Goal: Information Seeking & Learning: Find specific fact

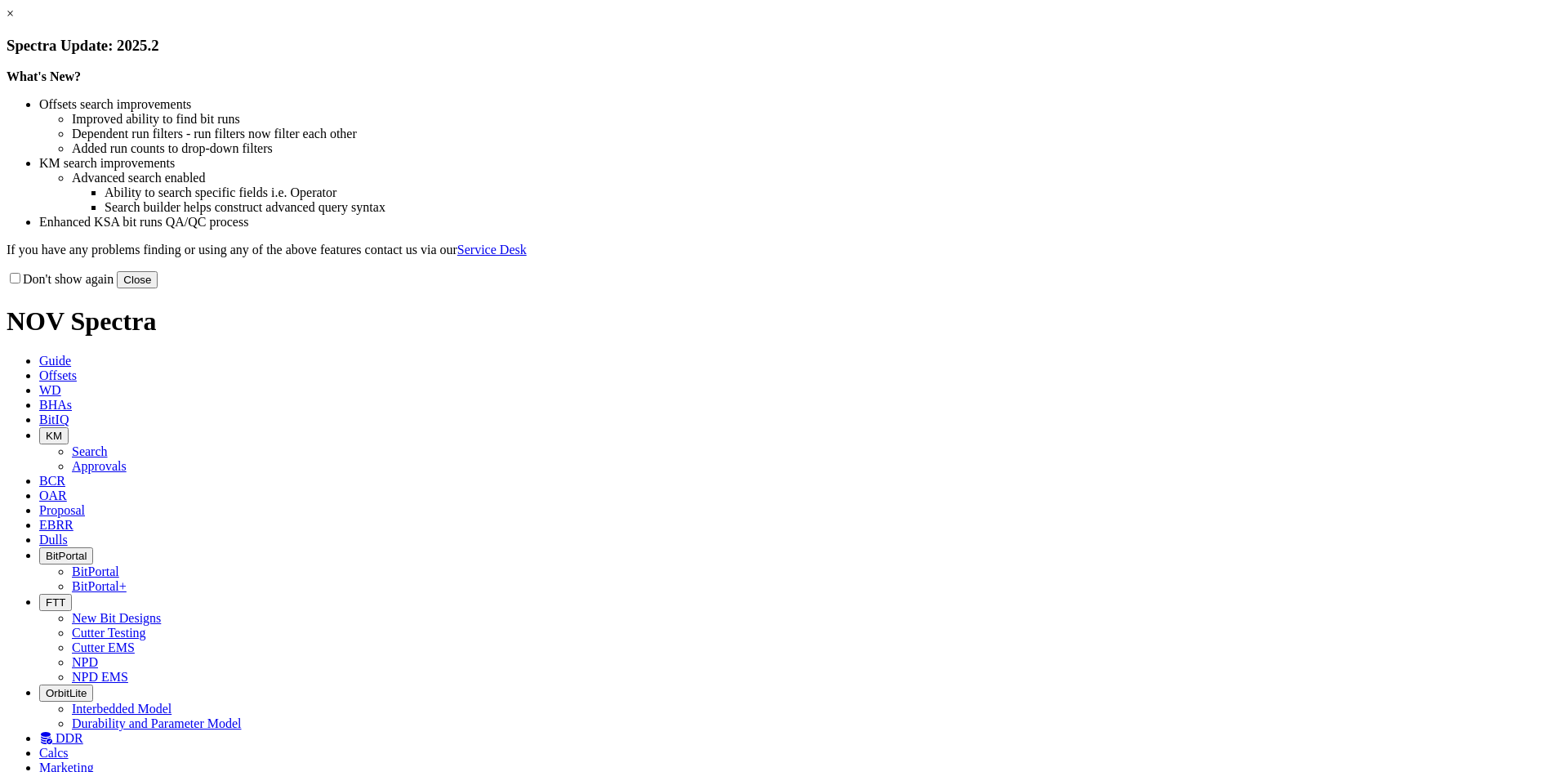
click at [158, 288] on button "Close" at bounding box center [137, 279] width 41 height 17
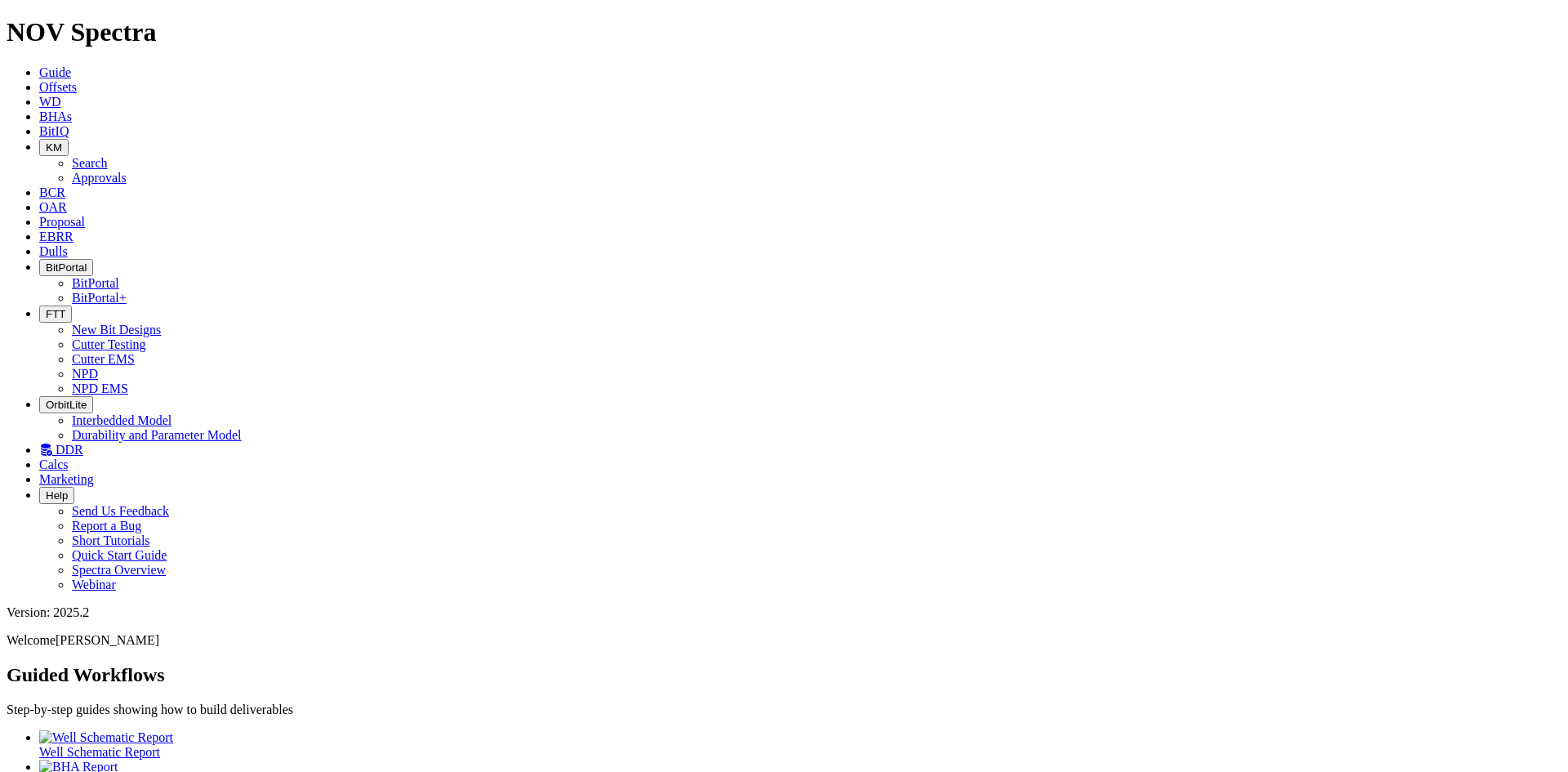
click at [39, 229] on icon at bounding box center [39, 236] width 0 height 14
click at [77, 80] on link "Offsets" at bounding box center [58, 87] width 38 height 14
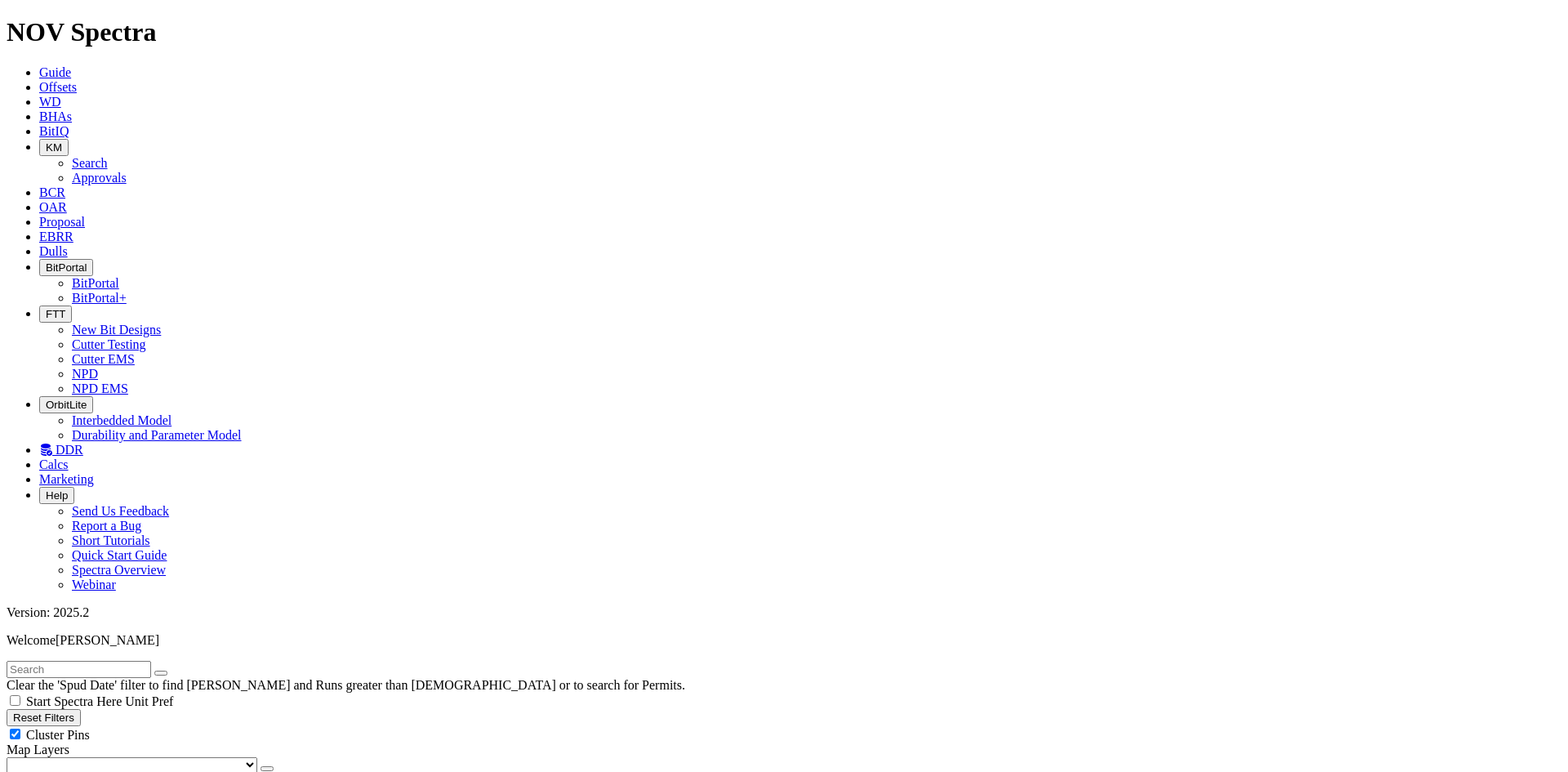
drag, startPoint x: 117, startPoint y: 624, endPoint x: 102, endPoint y: 507, distance: 118.0
type input "[DATE]"
checkbox input "false"
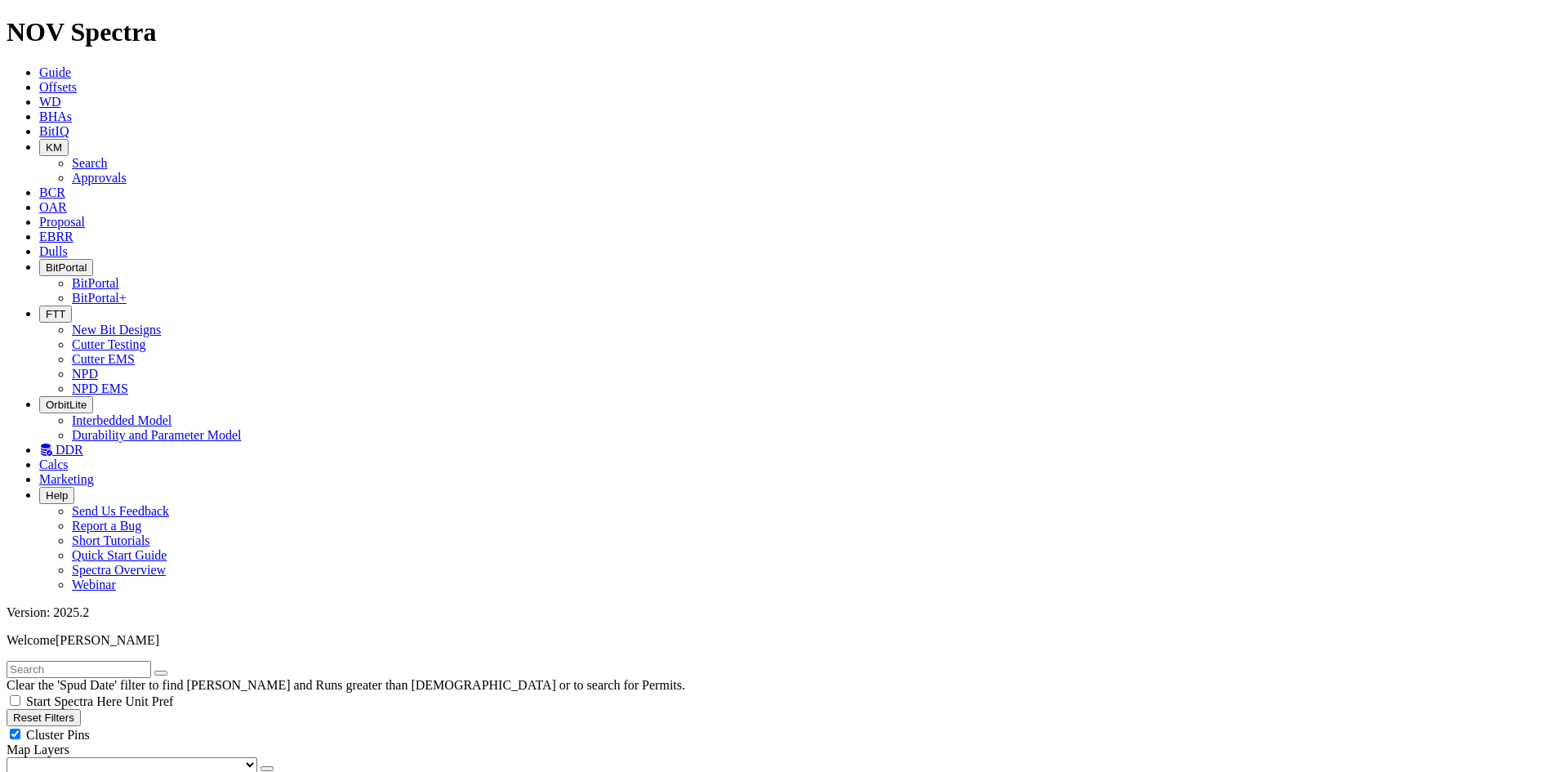
radio input "true"
radio input "false"
radio input "true"
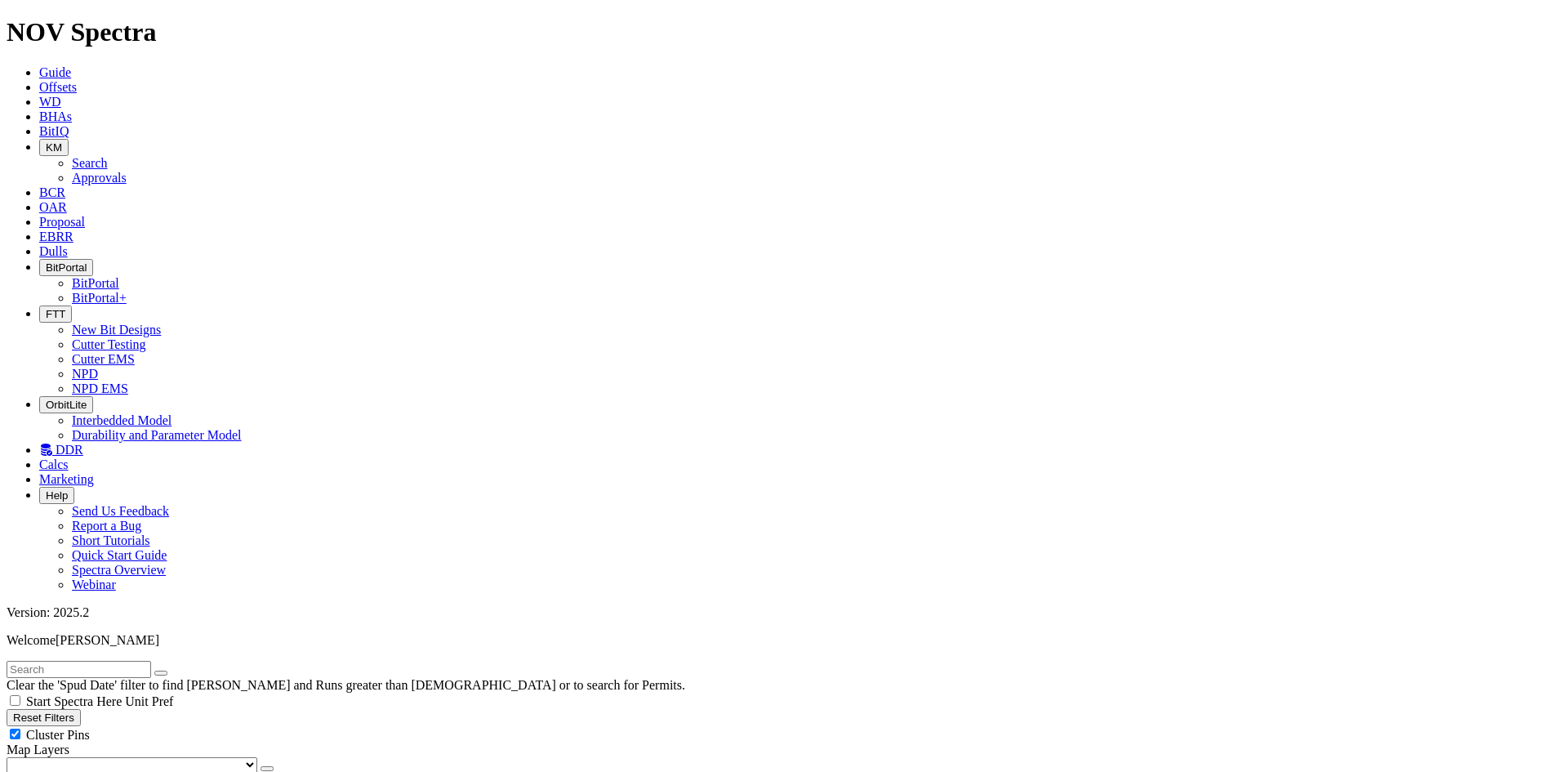
scroll to position [164, 0]
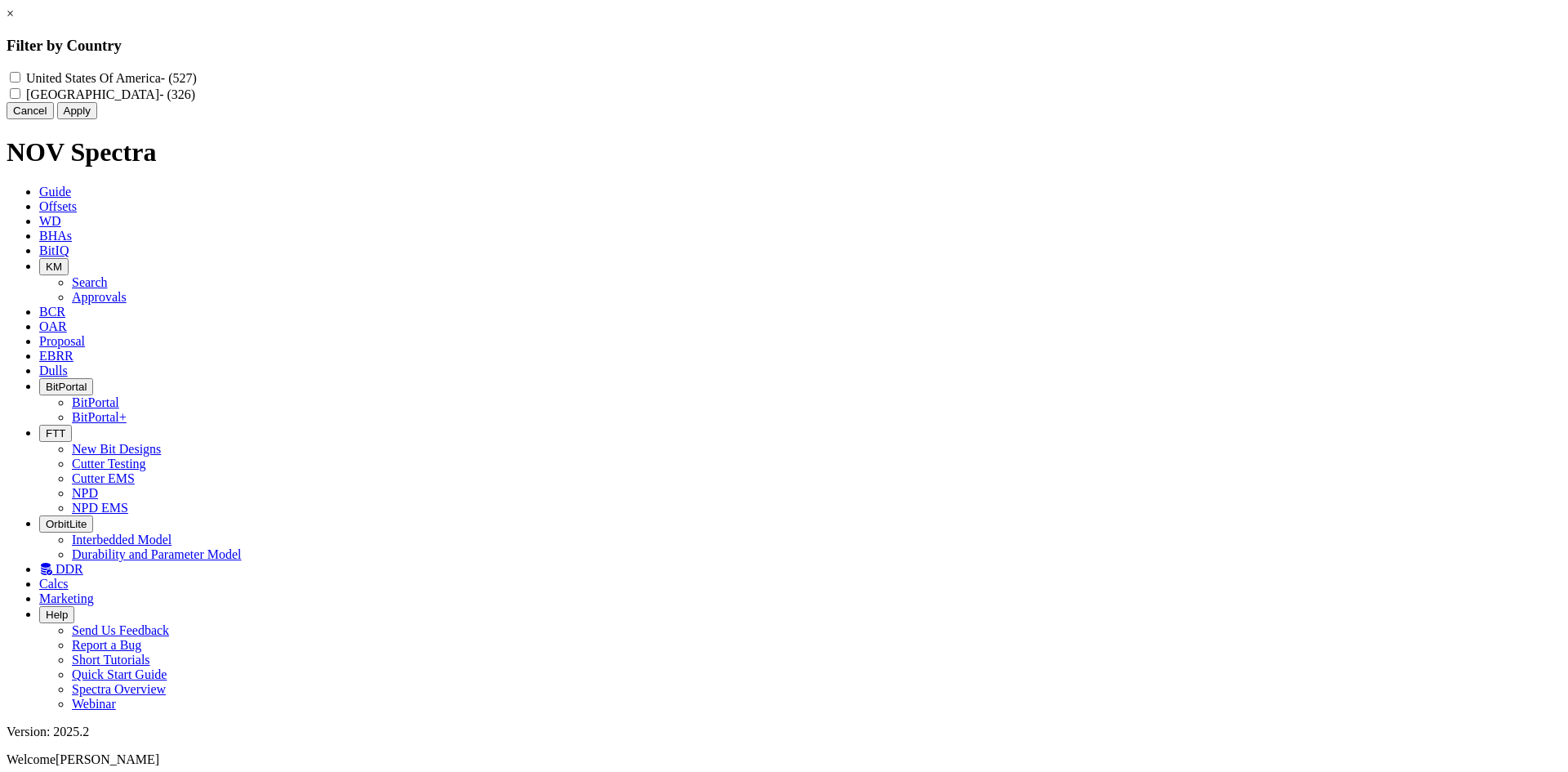
click at [20, 99] on input "Canada - (326)" at bounding box center [15, 93] width 11 height 11
checkbox input "true"
click at [97, 120] on button "Apply" at bounding box center [77, 110] width 40 height 17
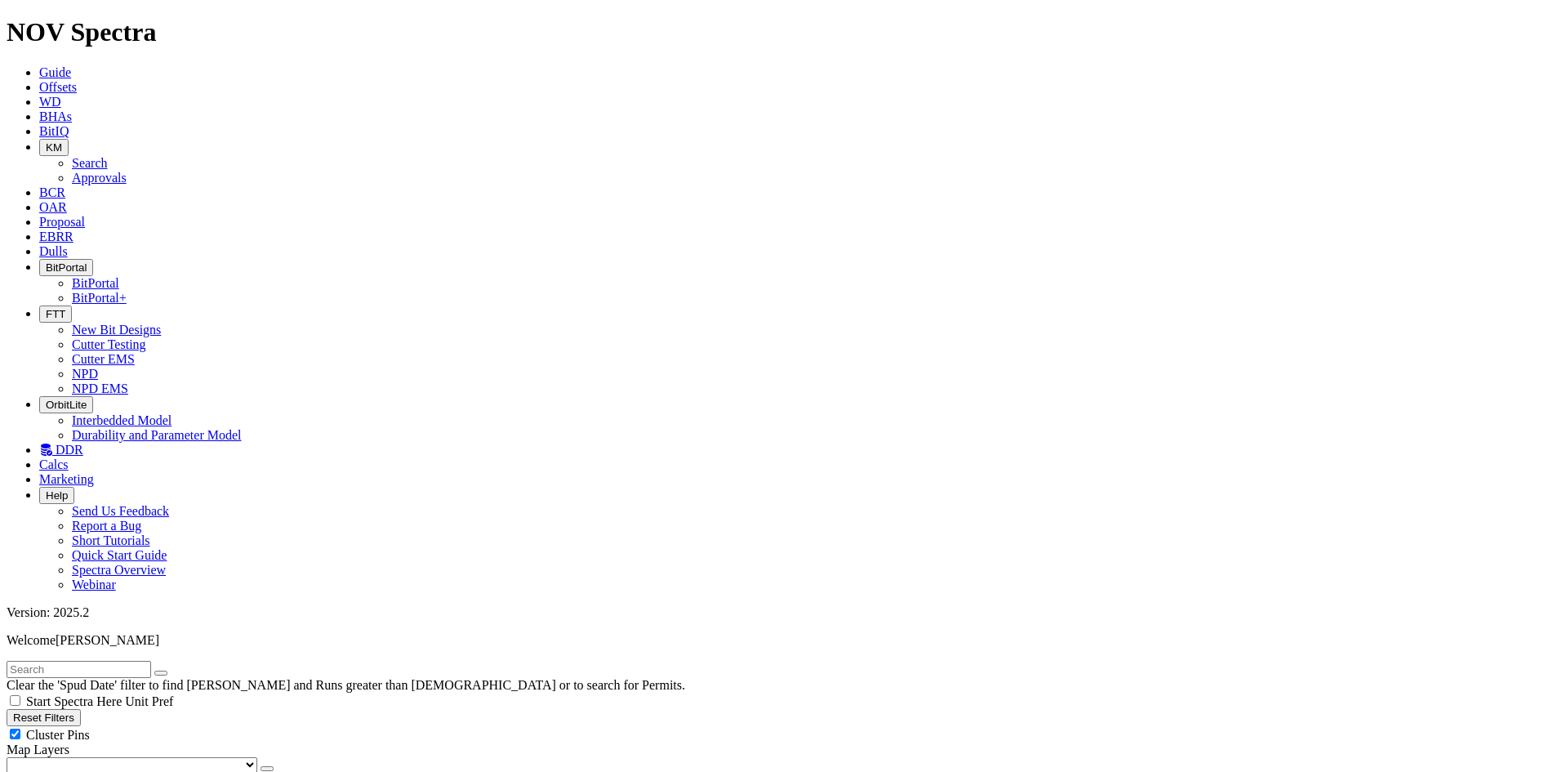
radio input "true"
radio input "false"
click at [171, 726] on div "Cluster Pins" at bounding box center [784, 734] width 1555 height 16
checkbox input "false"
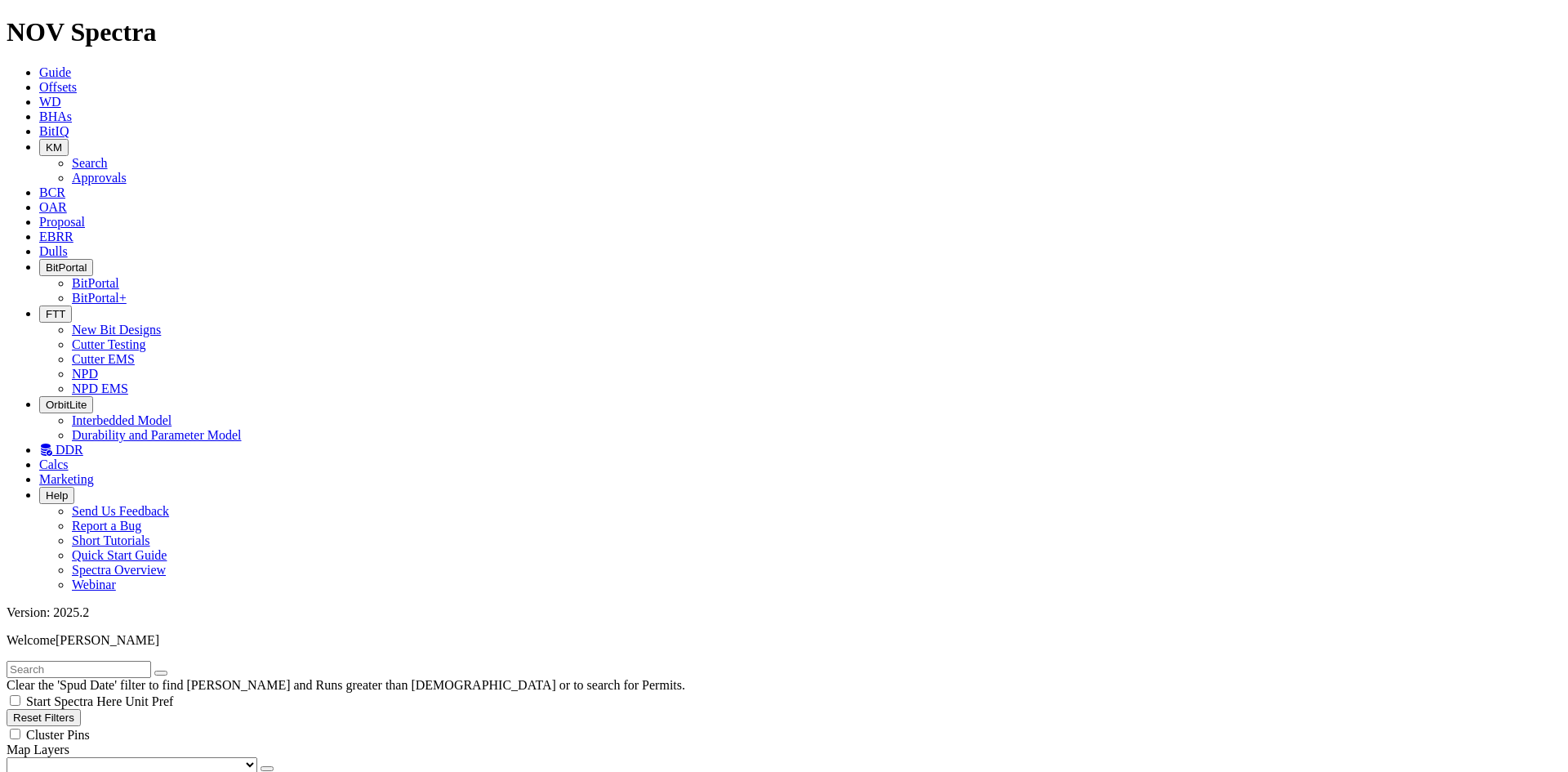
type input "[DATE]"
checkbox input "false"
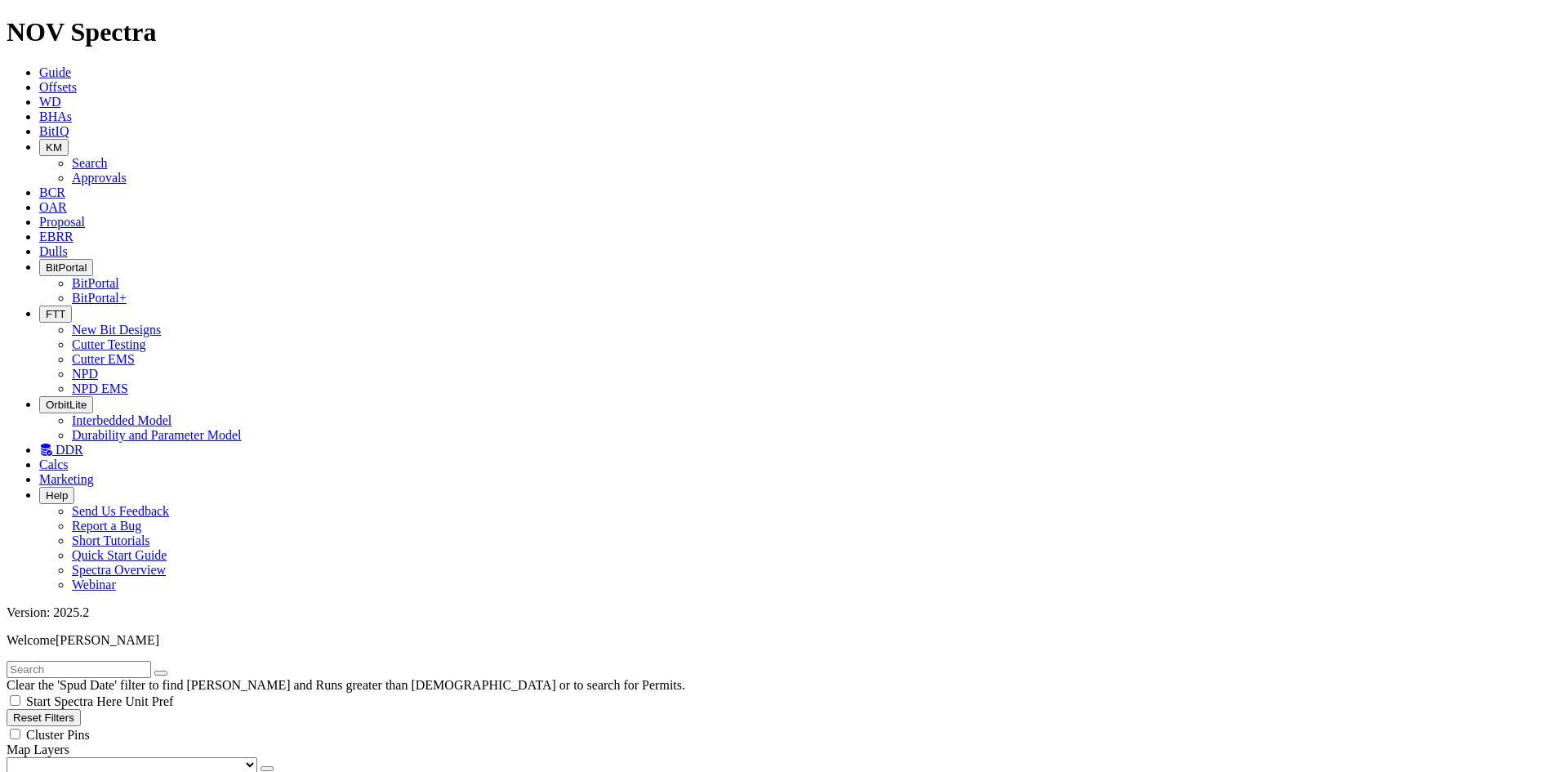
drag, startPoint x: 38, startPoint y: 603, endPoint x: 47, endPoint y: 590, distance: 15.8
type input "[DATE]"
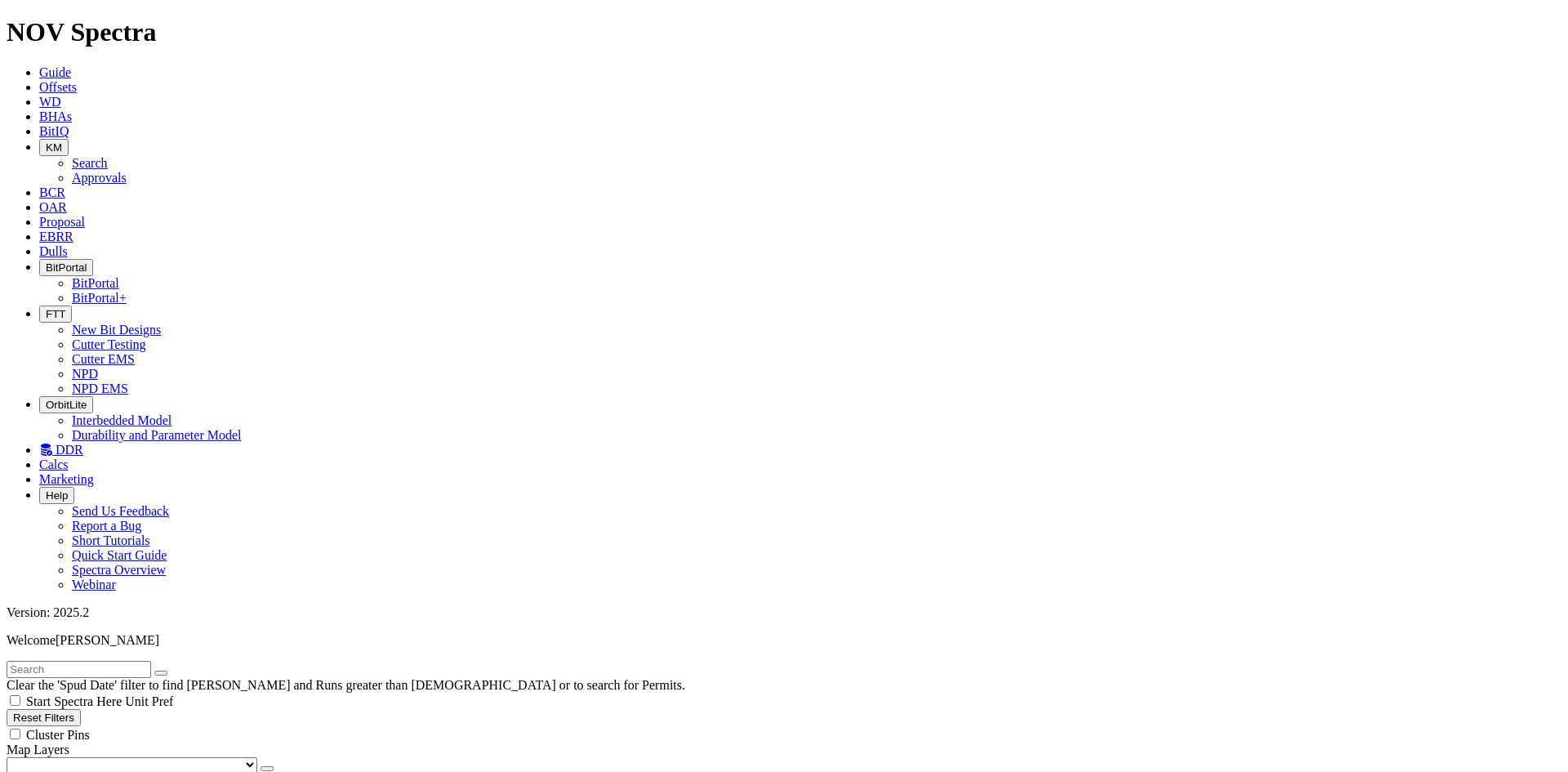
checkbox input "false"
type input "[DATE]"
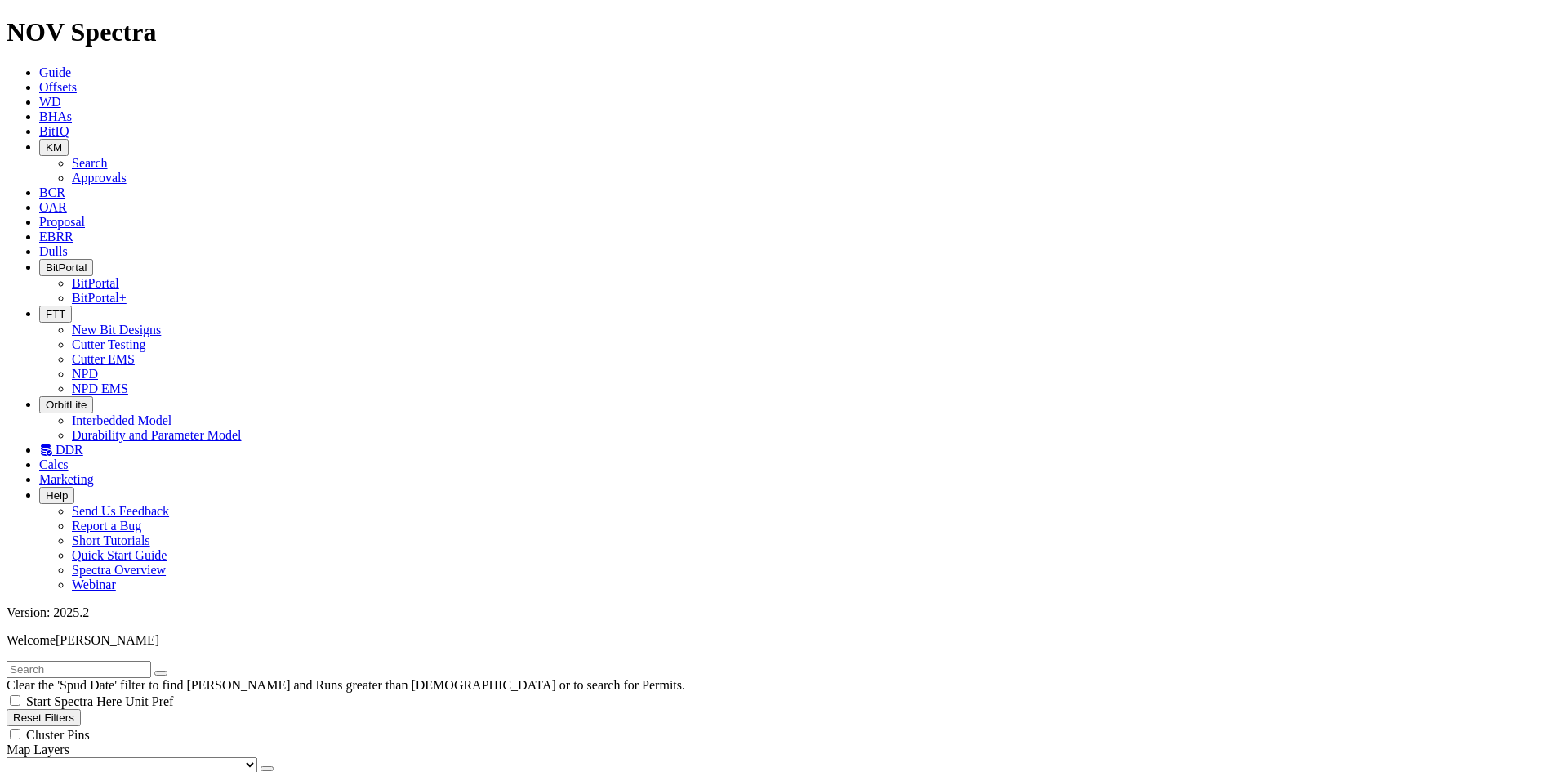
scroll to position [675, 0]
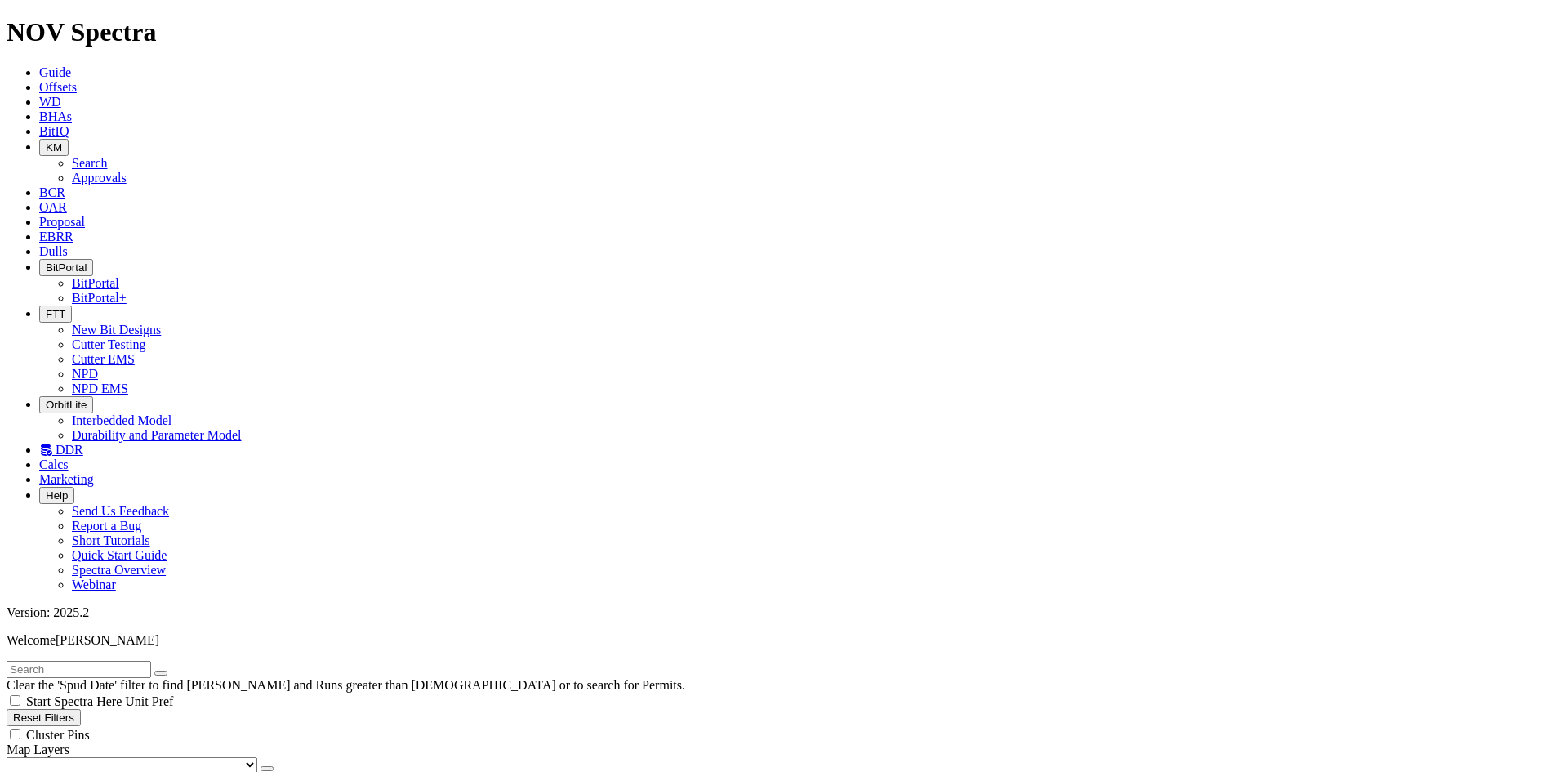
checkbox input "true"
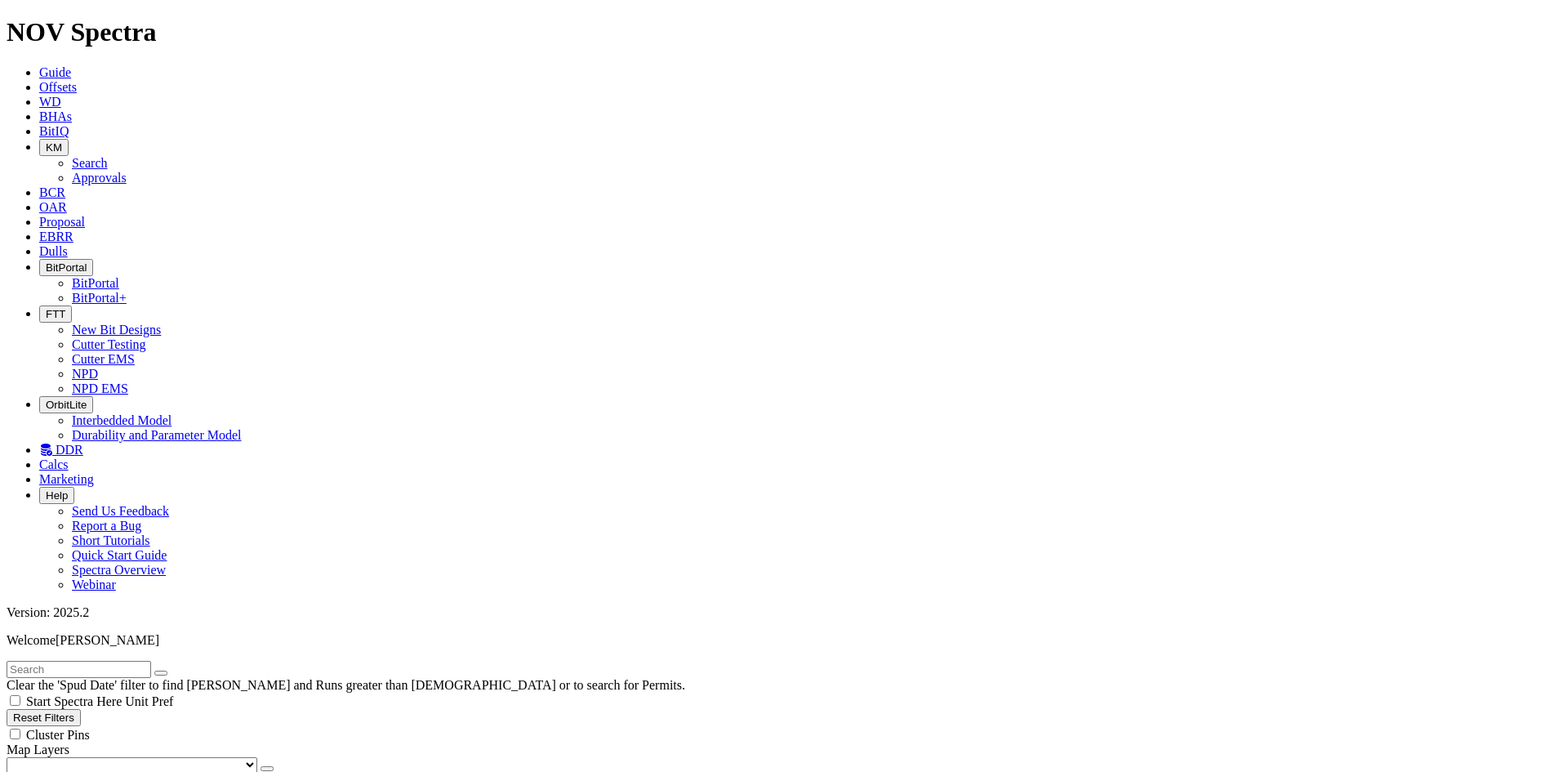
type input "[DATE]"
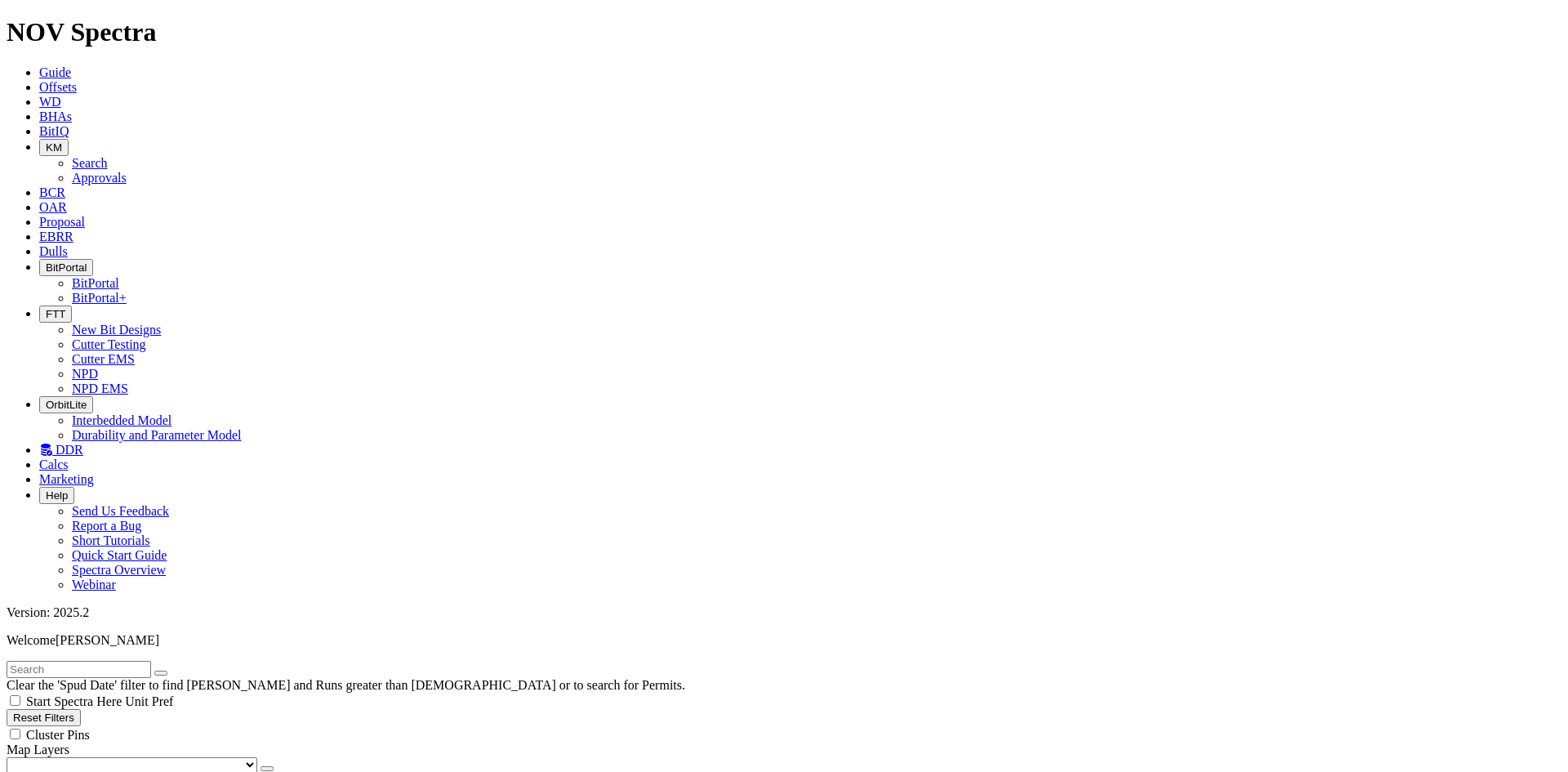
drag, startPoint x: 200, startPoint y: 700, endPoint x: 204, endPoint y: 669, distance: 31.3
type input "[DATE]"
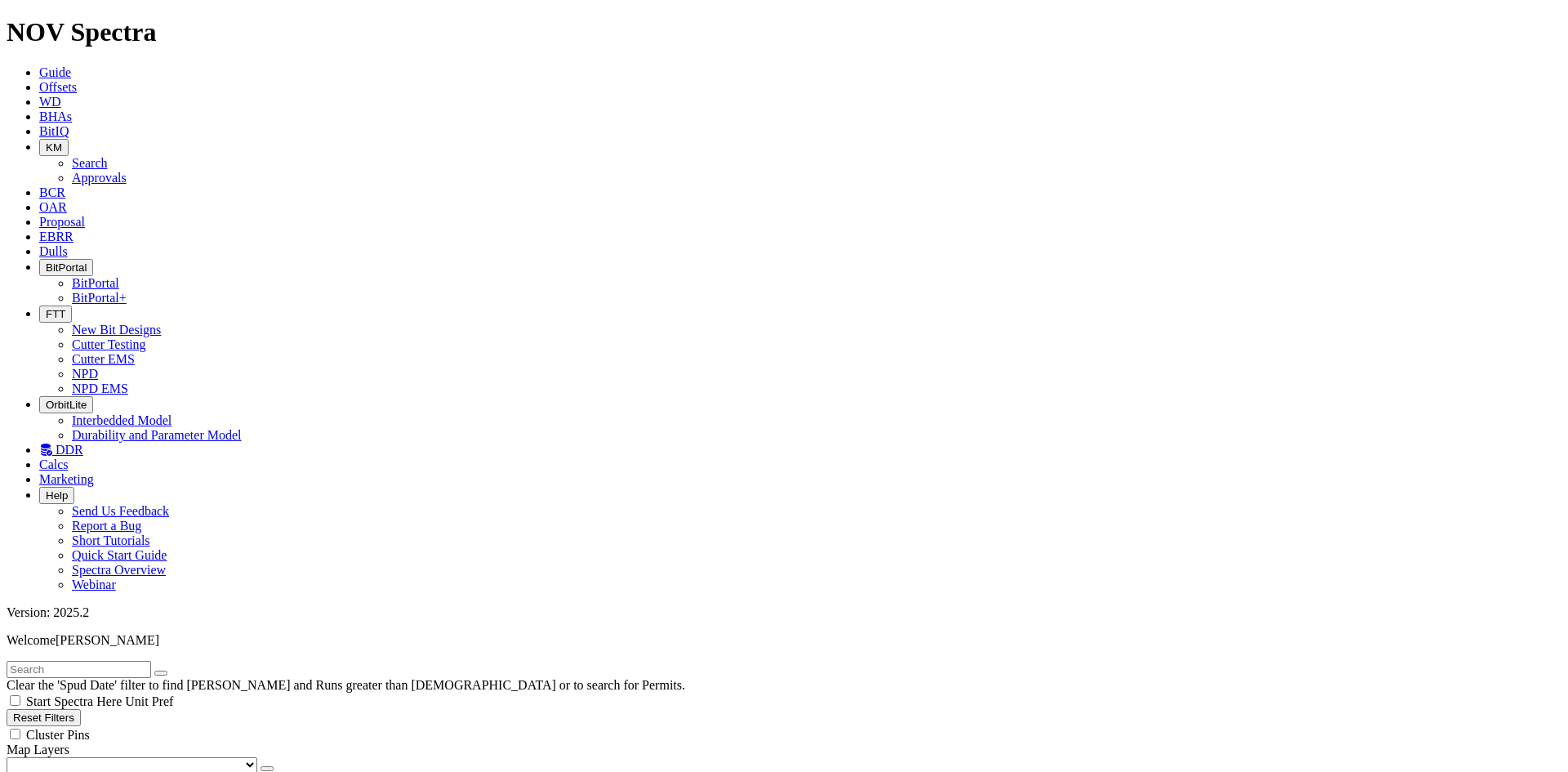
checkbox input "true"
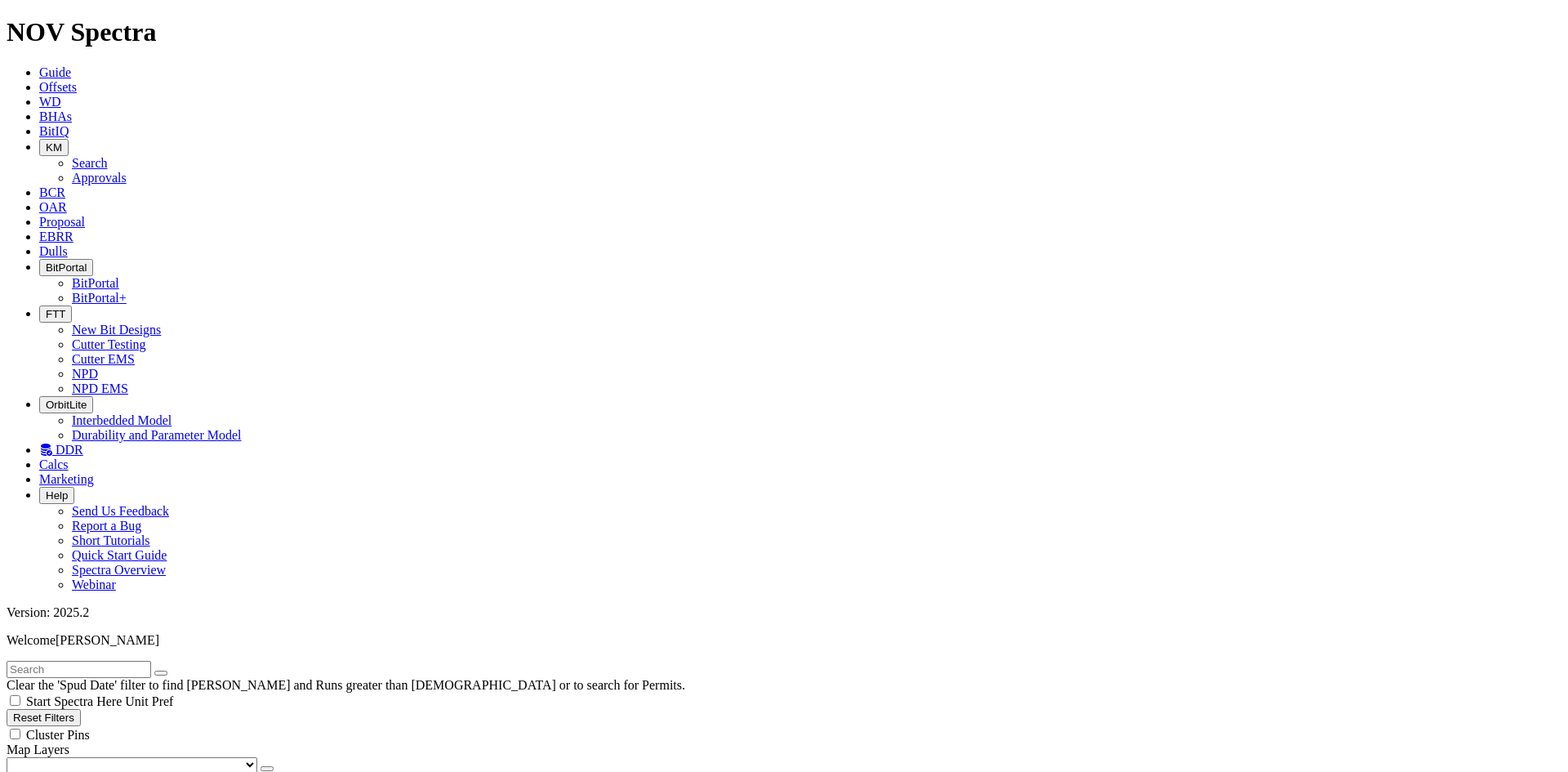
type input "[DATE]"
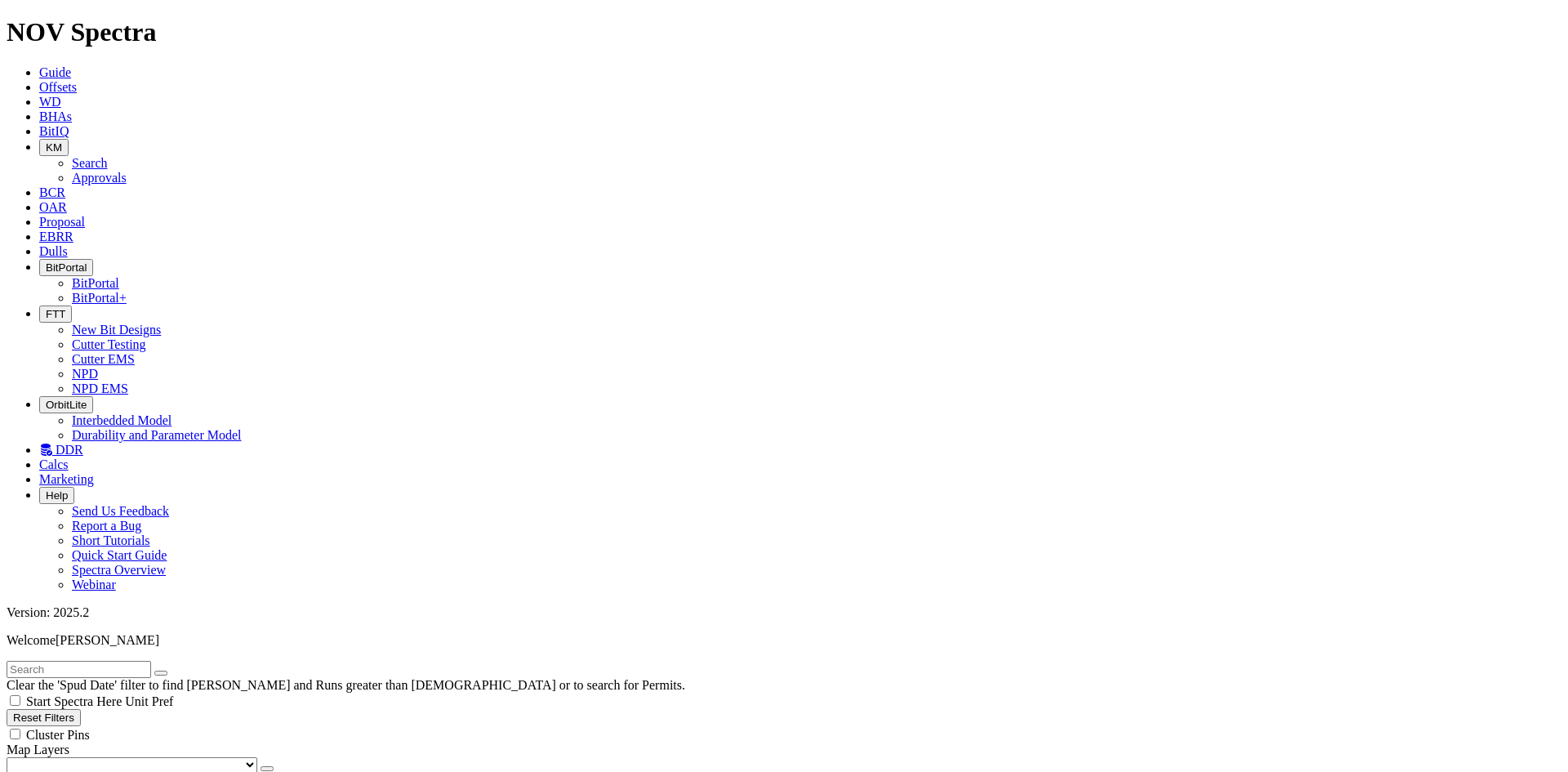
type input "[DATE]"
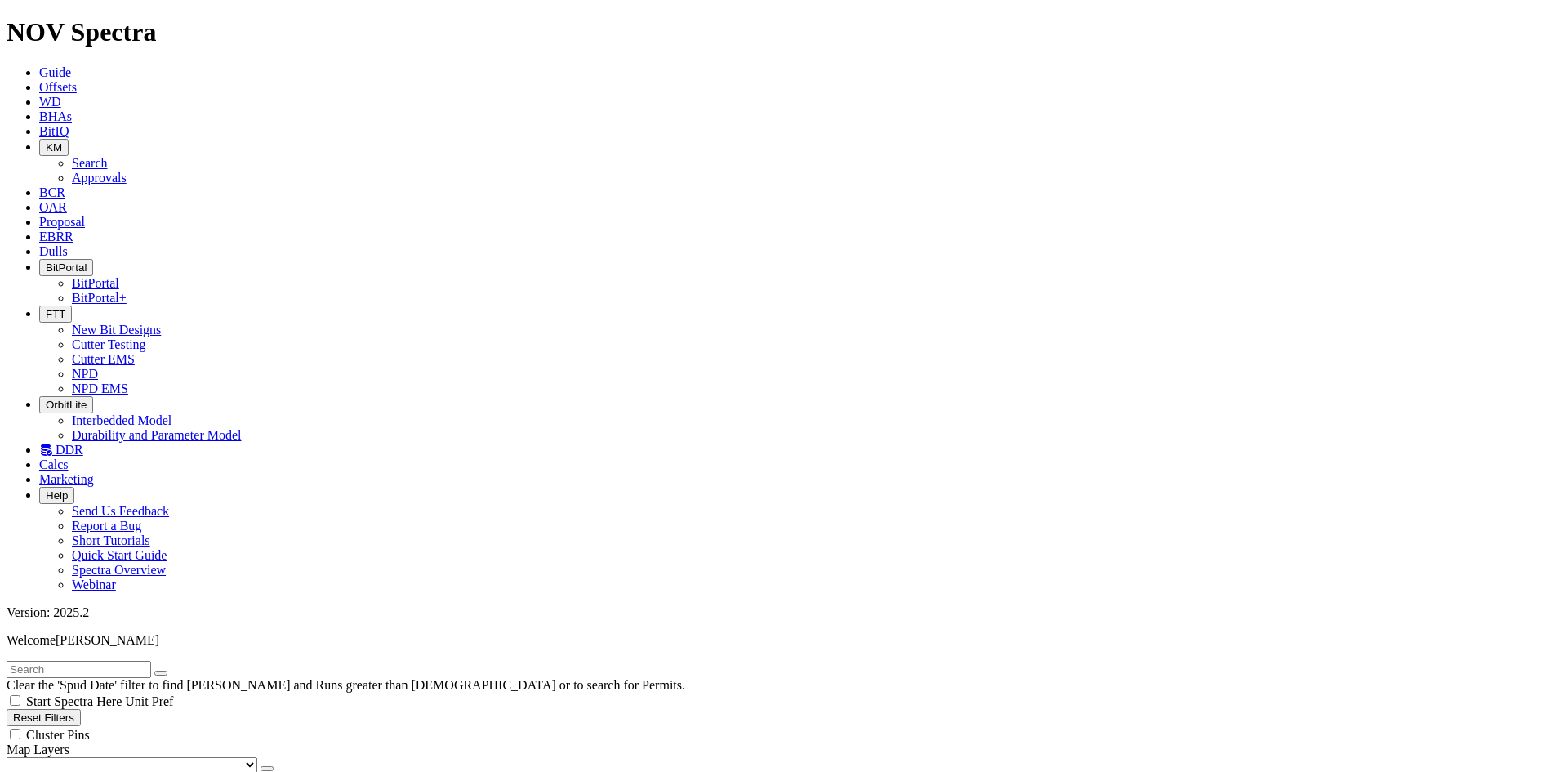
checkbox input "true"
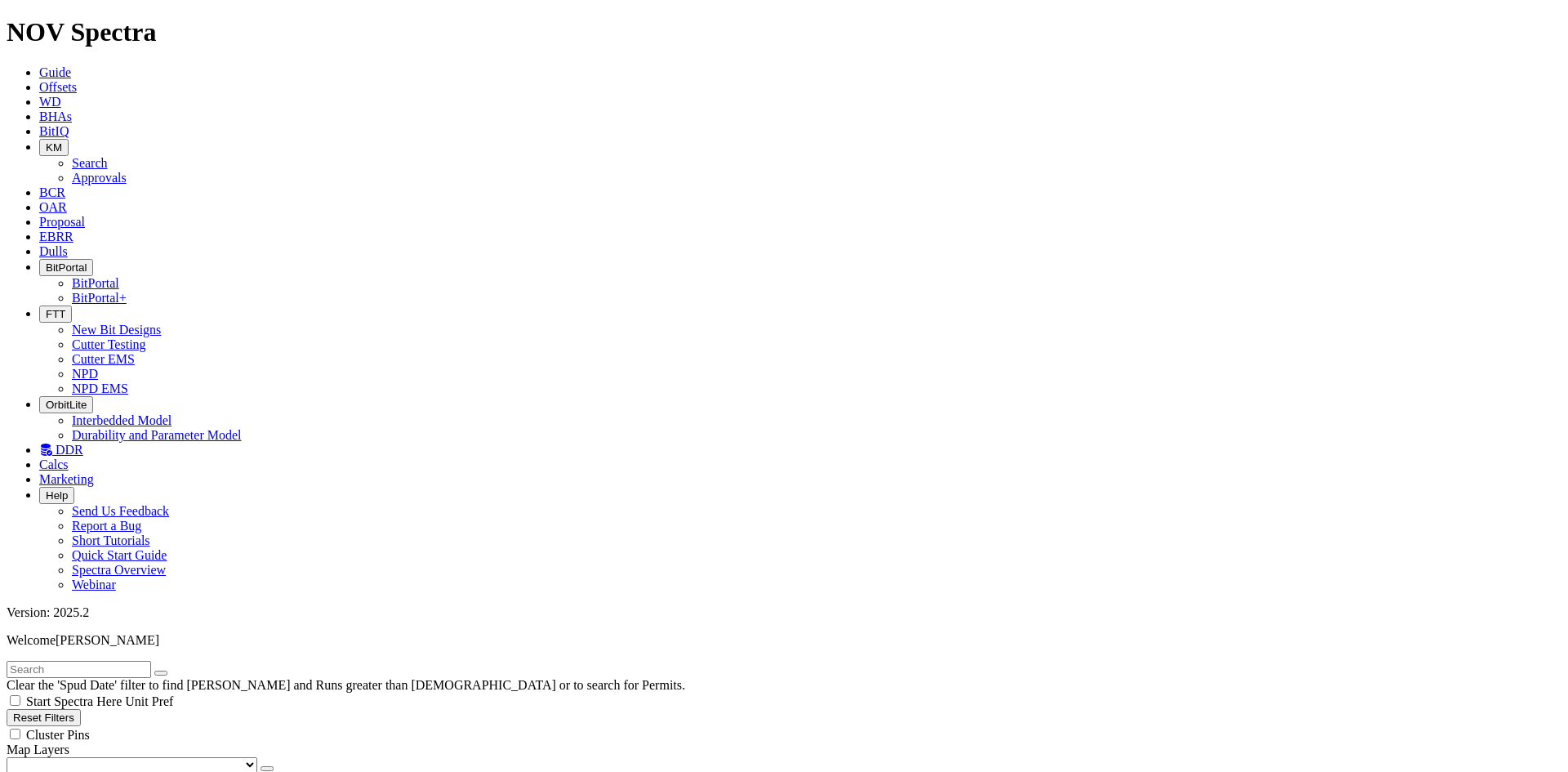
scroll to position [33433, 0]
type input "[DATE]"
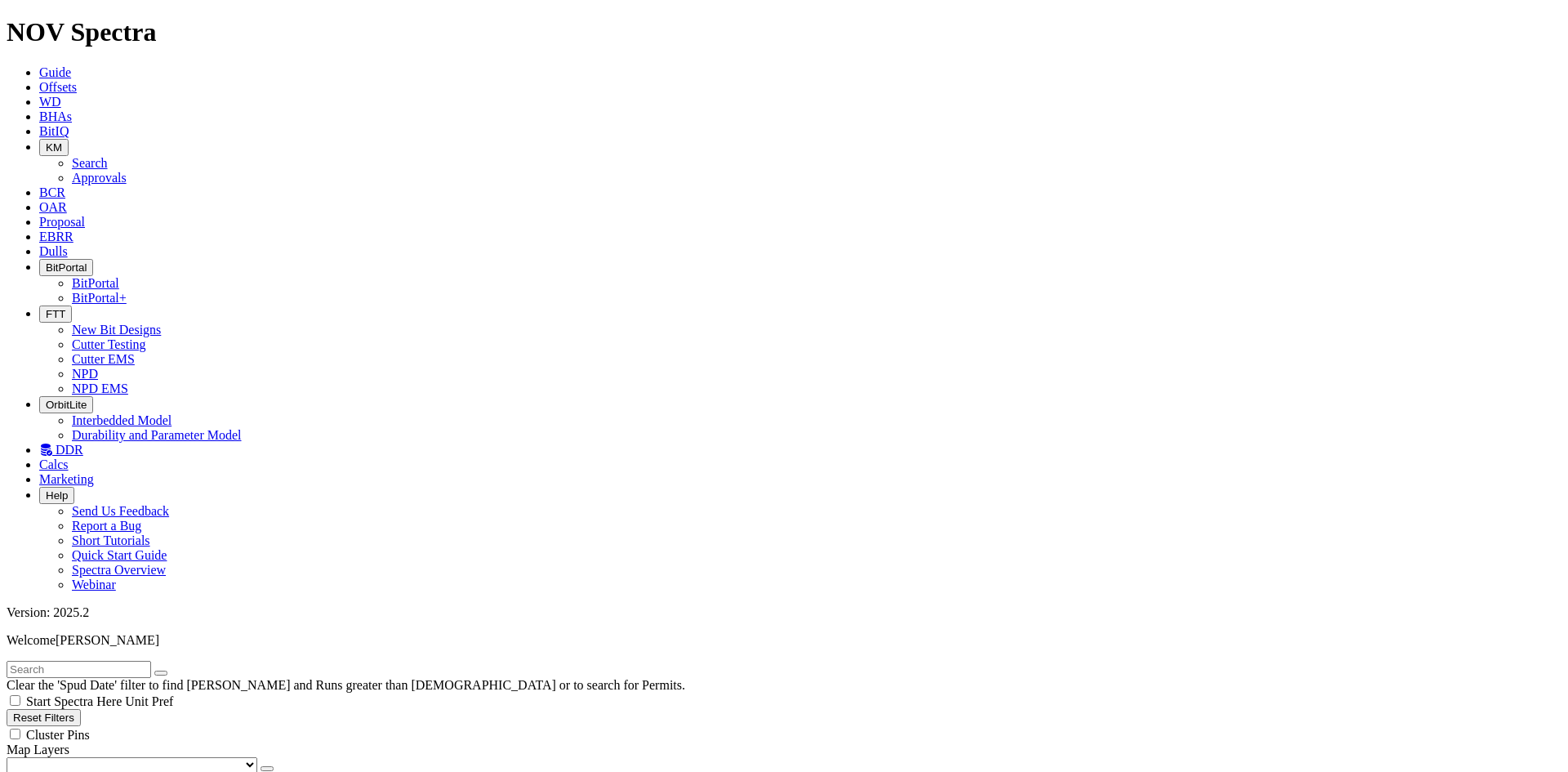
scroll to position [24643, 0]
radio input "false"
radio input "true"
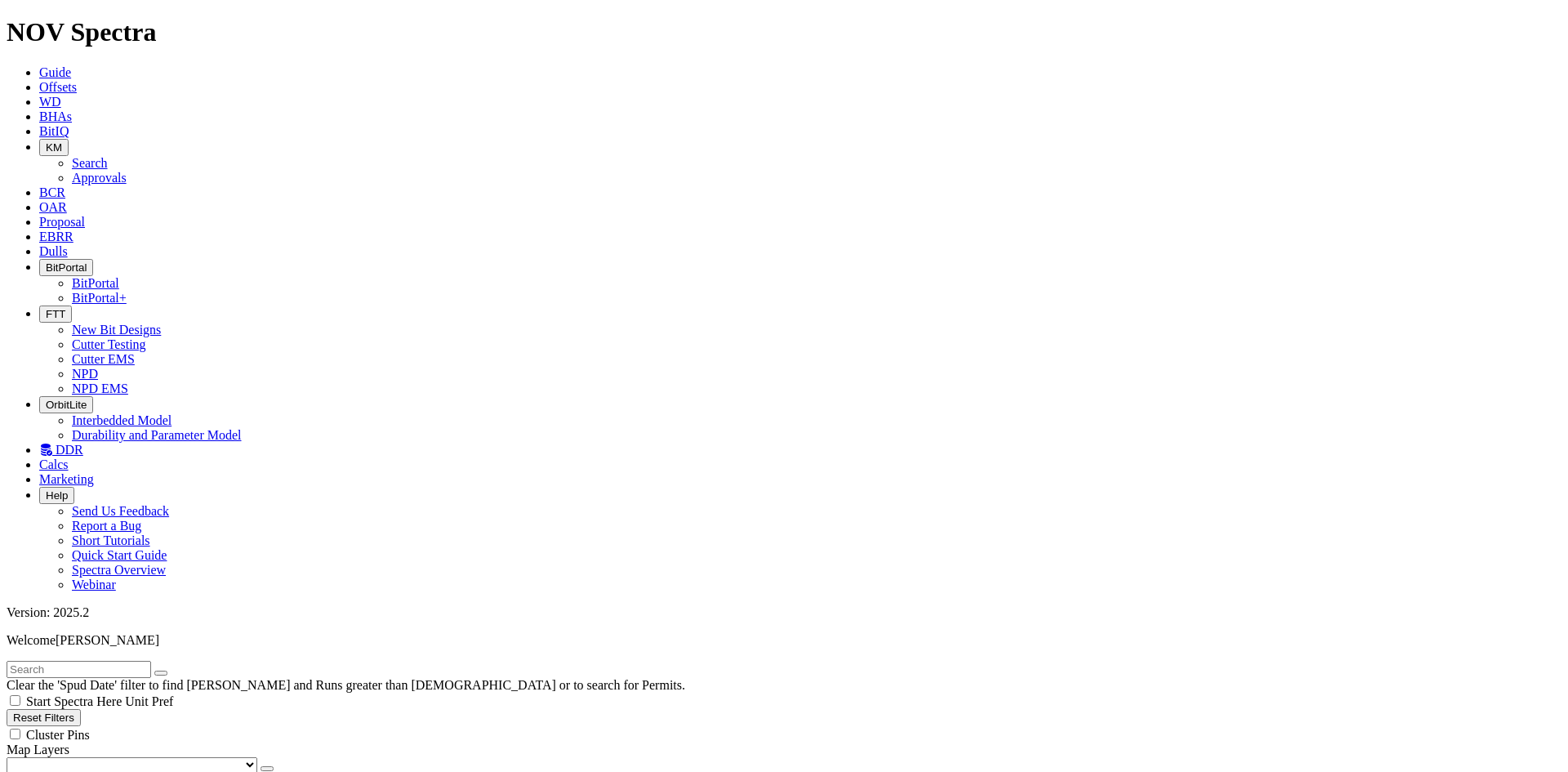
select select
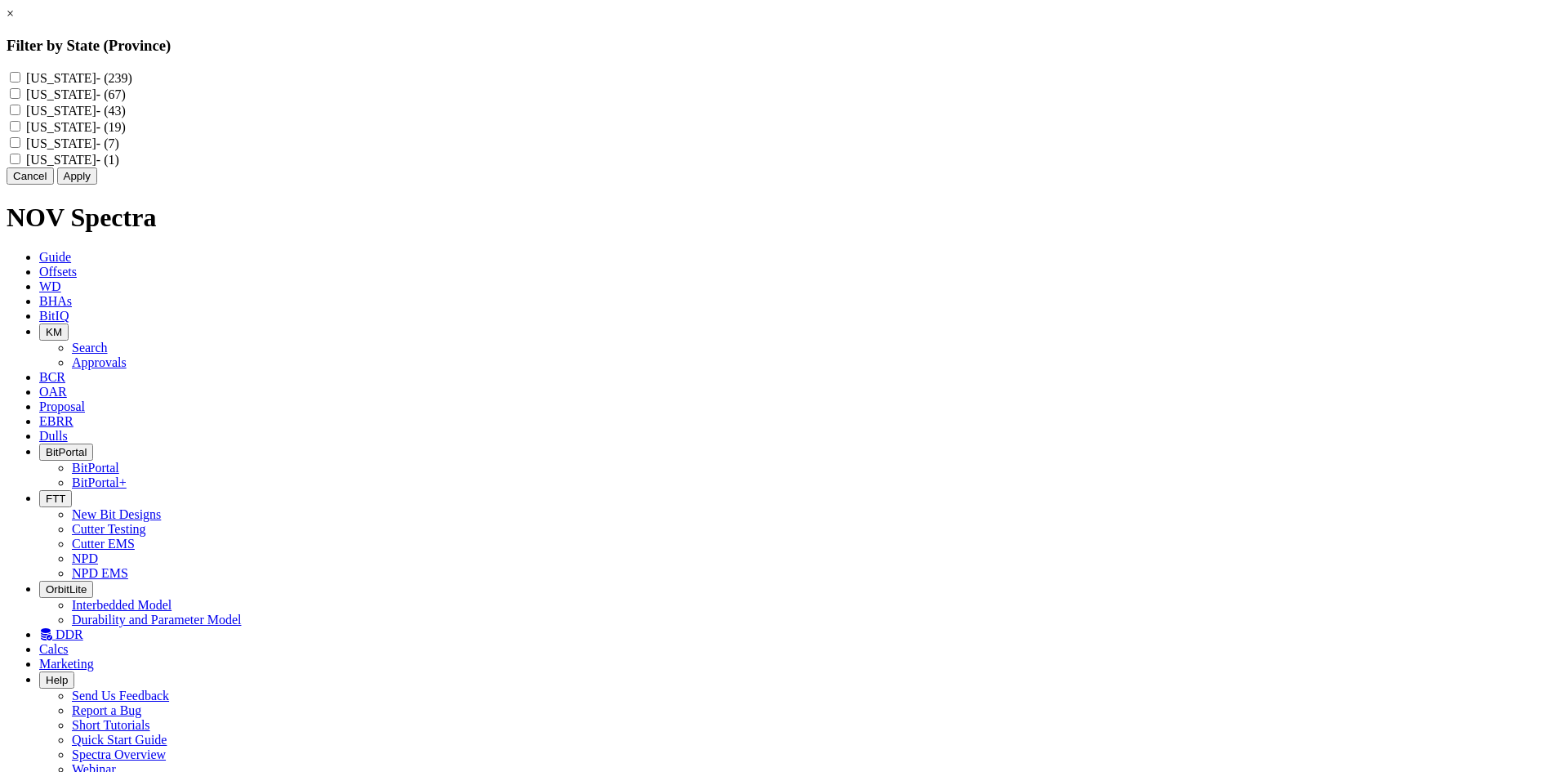
click at [20, 99] on input "[US_STATE] - (67)" at bounding box center [15, 93] width 11 height 11
checkbox input "true"
click at [97, 185] on button "Apply" at bounding box center [77, 176] width 40 height 17
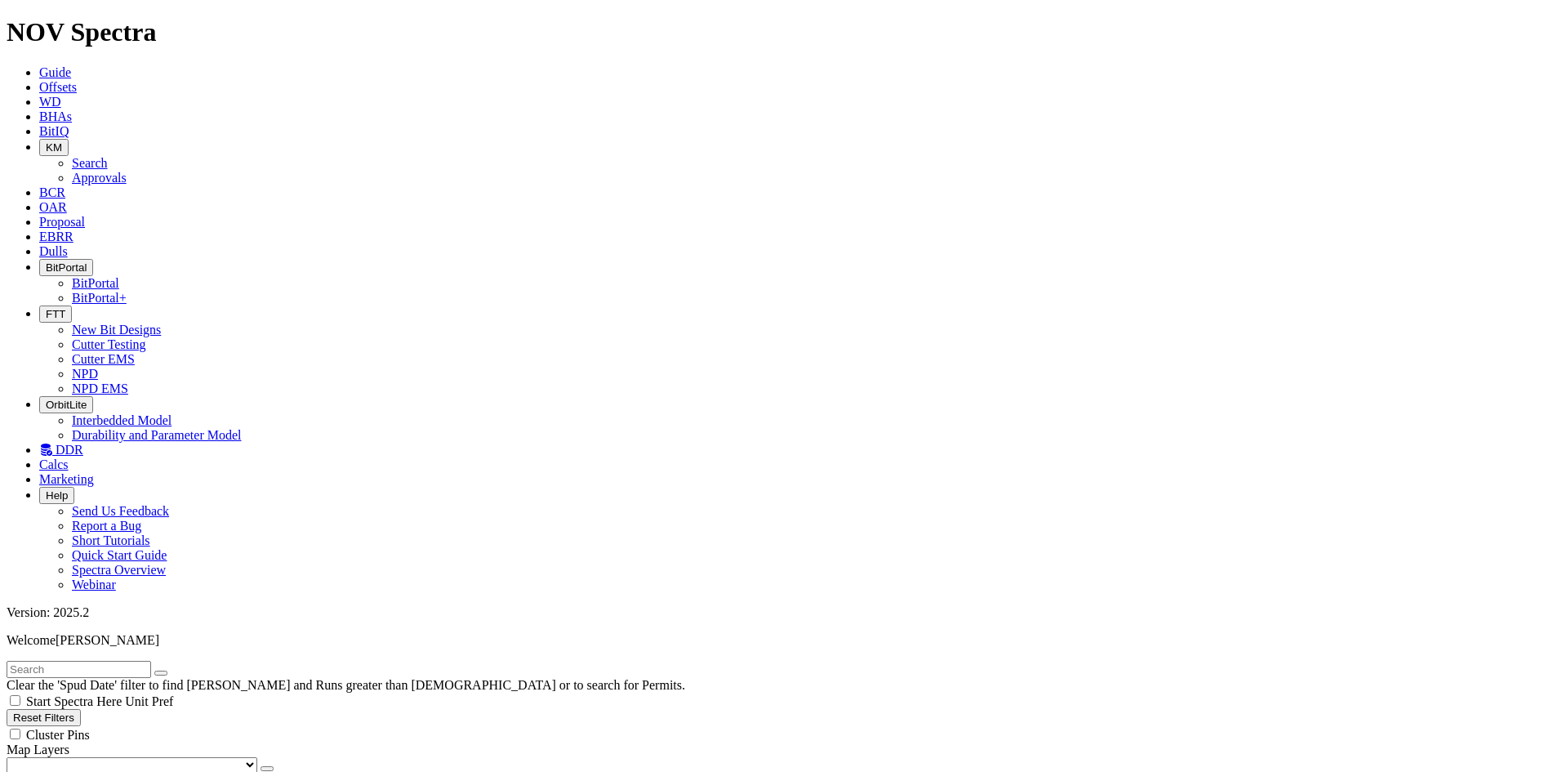
type input "[DATE]"
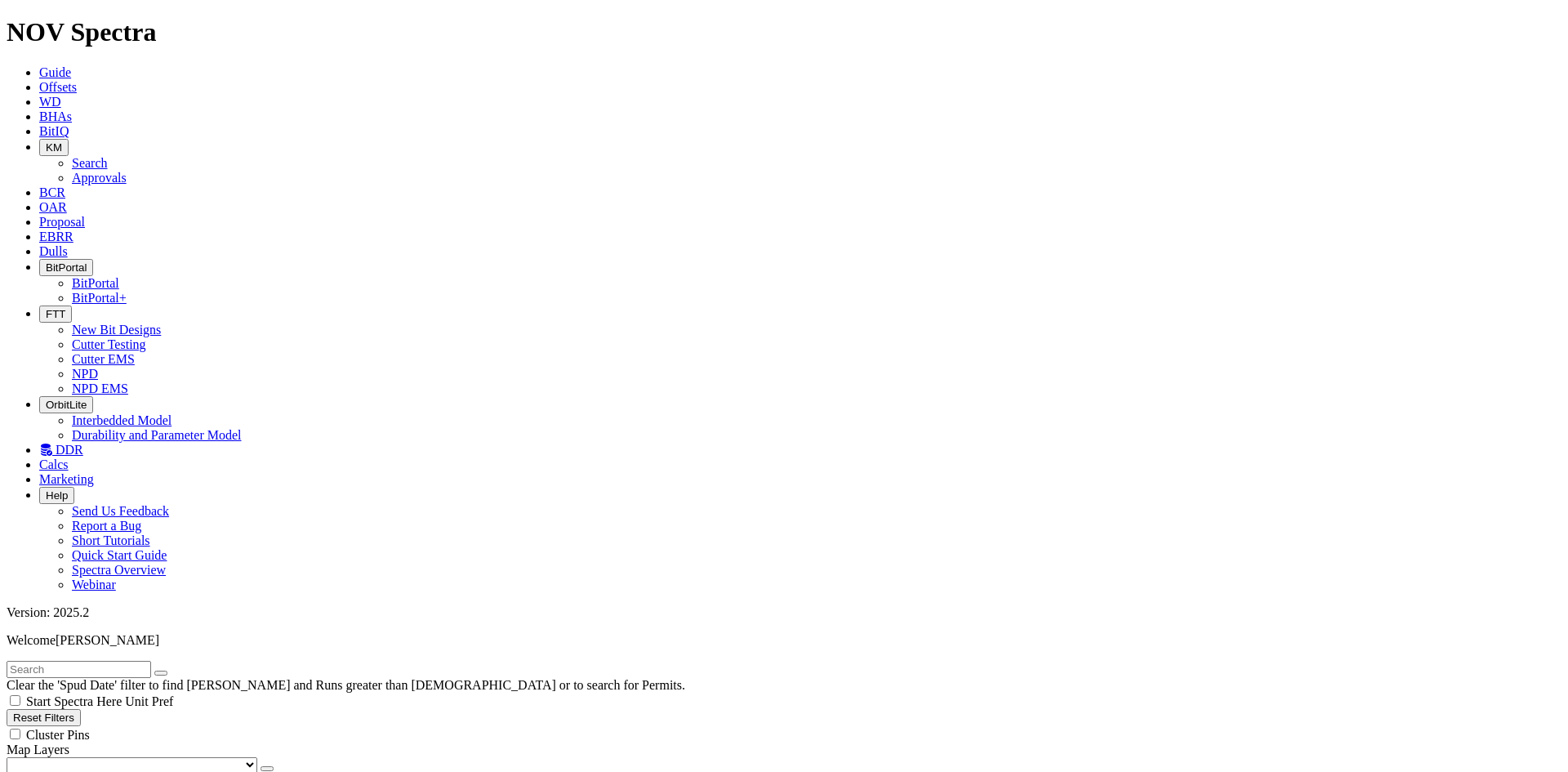
type input "[DATE]"
